Goal: Information Seeking & Learning: Learn about a topic

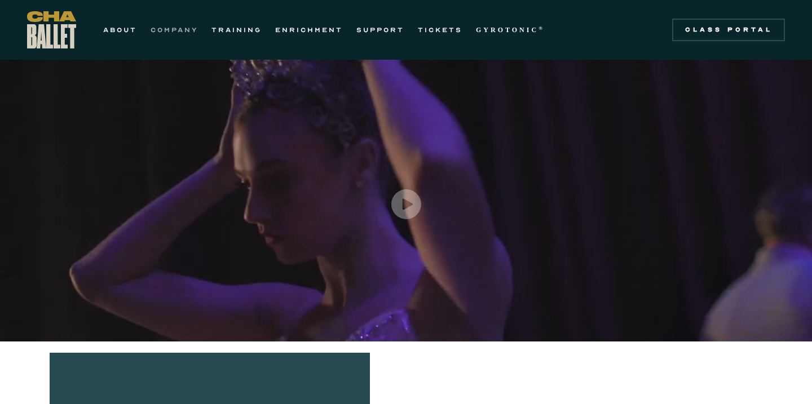
click at [183, 34] on link "COMPANY" at bounding box center [174, 30] width 47 height 14
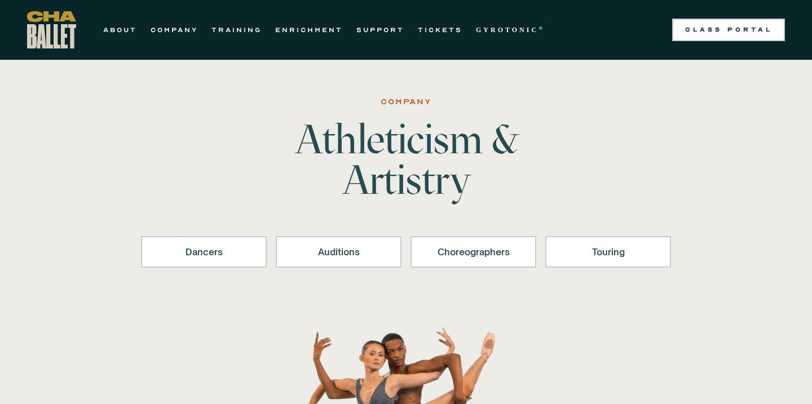
click at [716, 32] on div "Class Portal" at bounding box center [728, 29] width 99 height 9
click at [246, 31] on link "TRAINING" at bounding box center [236, 30] width 50 height 14
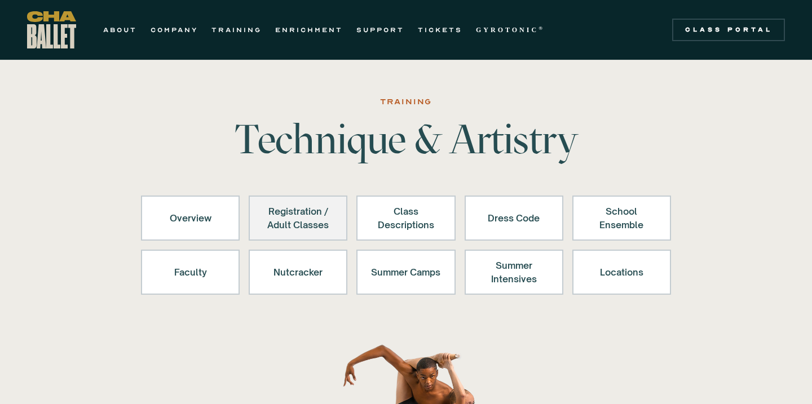
click at [301, 219] on div "Registration / Adult Classes" at bounding box center [297, 218] width 69 height 27
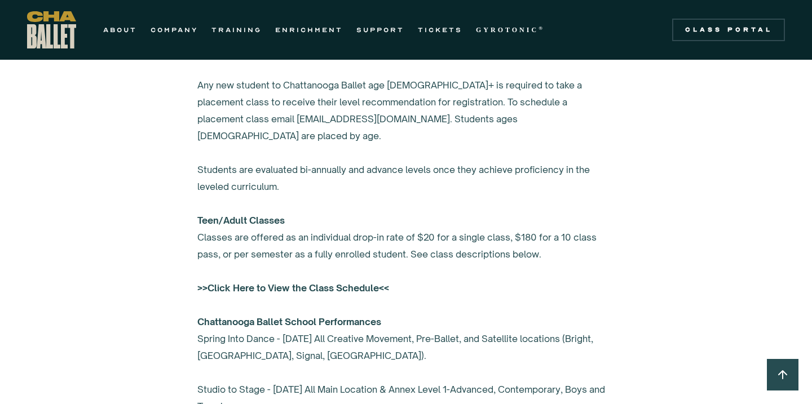
scroll to position [739, 0]
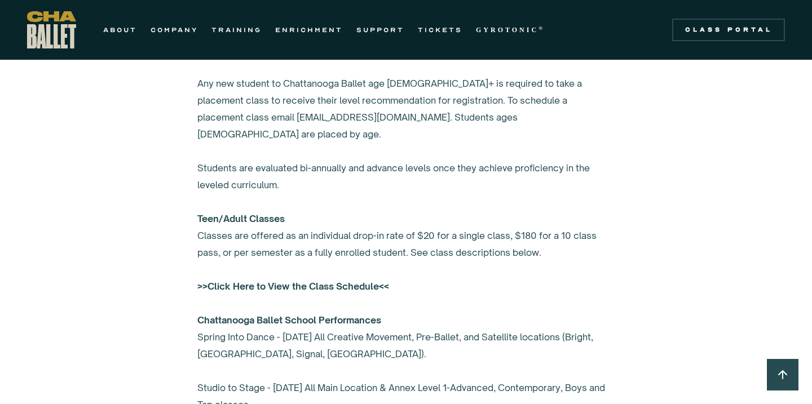
click at [243, 281] on strong ">>Click Here to View the Class Schedule<<" at bounding box center [293, 286] width 192 height 11
